Goal: Task Accomplishment & Management: Complete application form

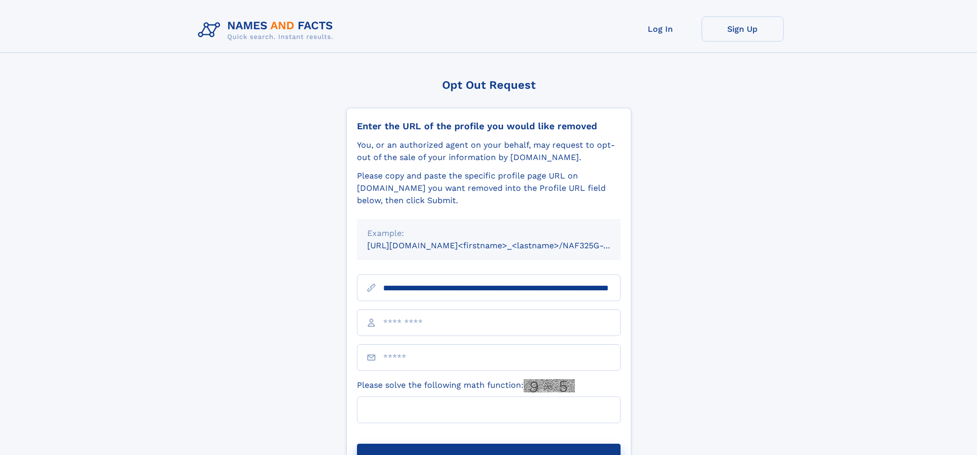
scroll to position [0, 122]
type input "**********"
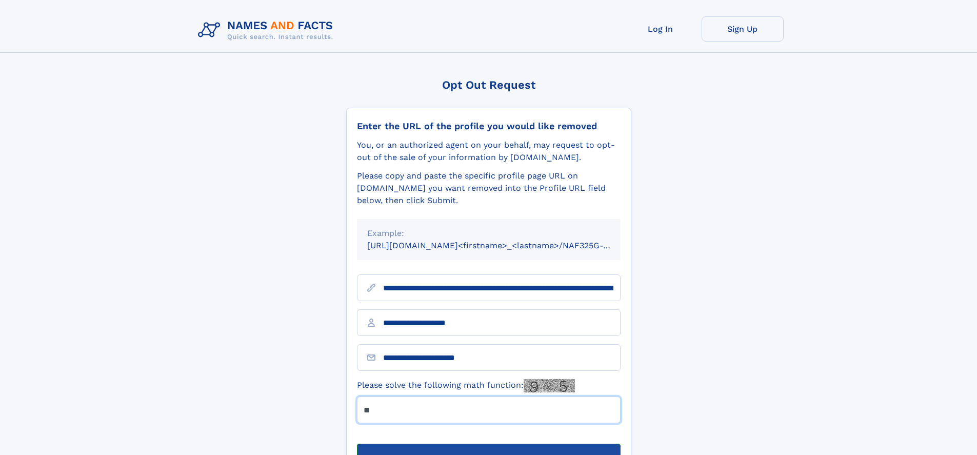
type input "**"
click at [488, 444] on button "Submit Opt Out Request" at bounding box center [489, 460] width 264 height 33
